Goal: Transaction & Acquisition: Purchase product/service

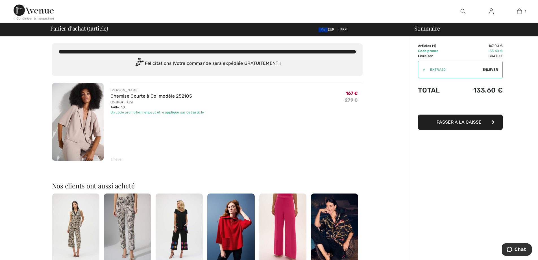
click at [467, 120] on span "Passer à la caisse" at bounding box center [459, 121] width 45 height 5
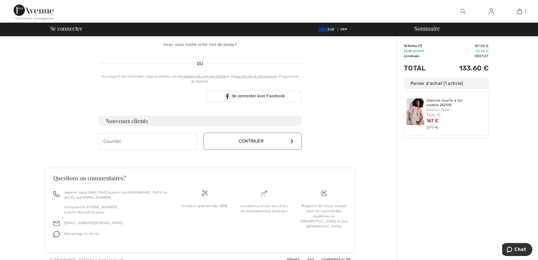
scroll to position [110, 0]
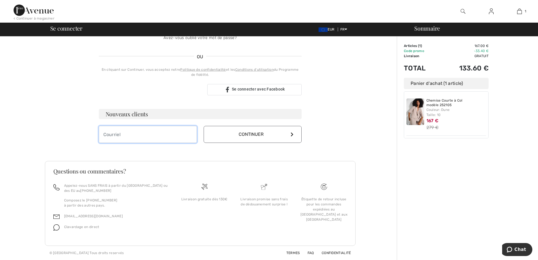
click at [144, 138] on input "email" at bounding box center [148, 134] width 98 height 17
type input "regine.monbec@gmail.com"
click at [257, 134] on button "Continuer" at bounding box center [253, 134] width 98 height 17
